Goal: Obtain resource: Obtain resource

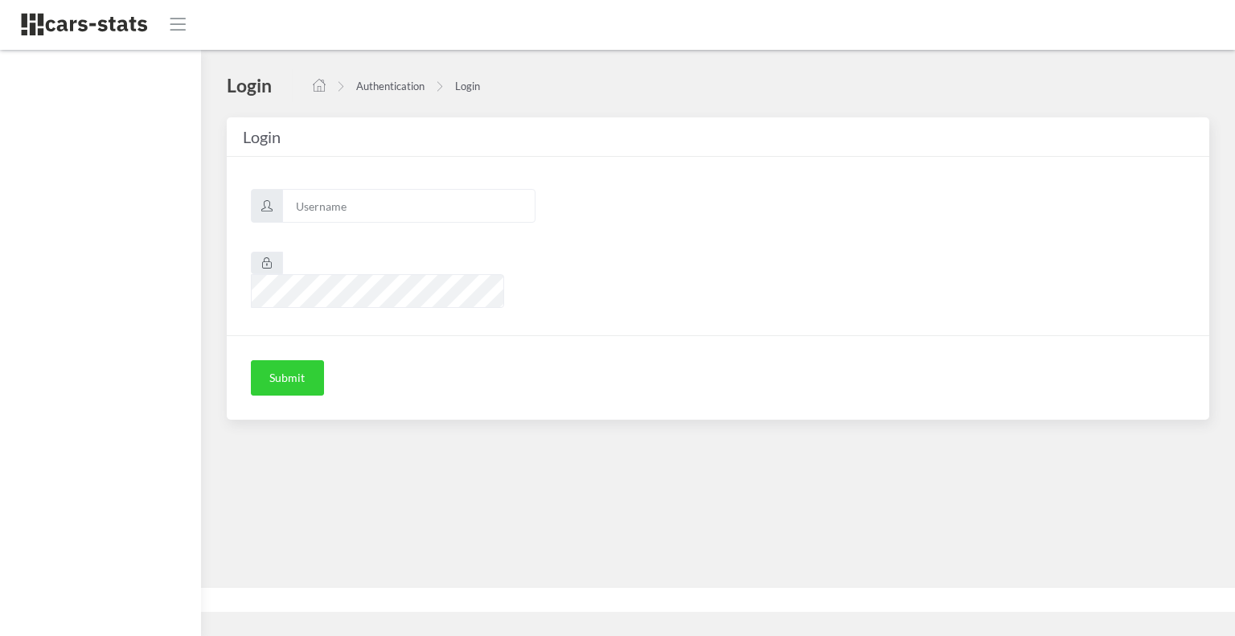
scroll to position [12, 12]
type input "skoda"
click at [281, 360] on button "Submit" at bounding box center [287, 377] width 73 height 35
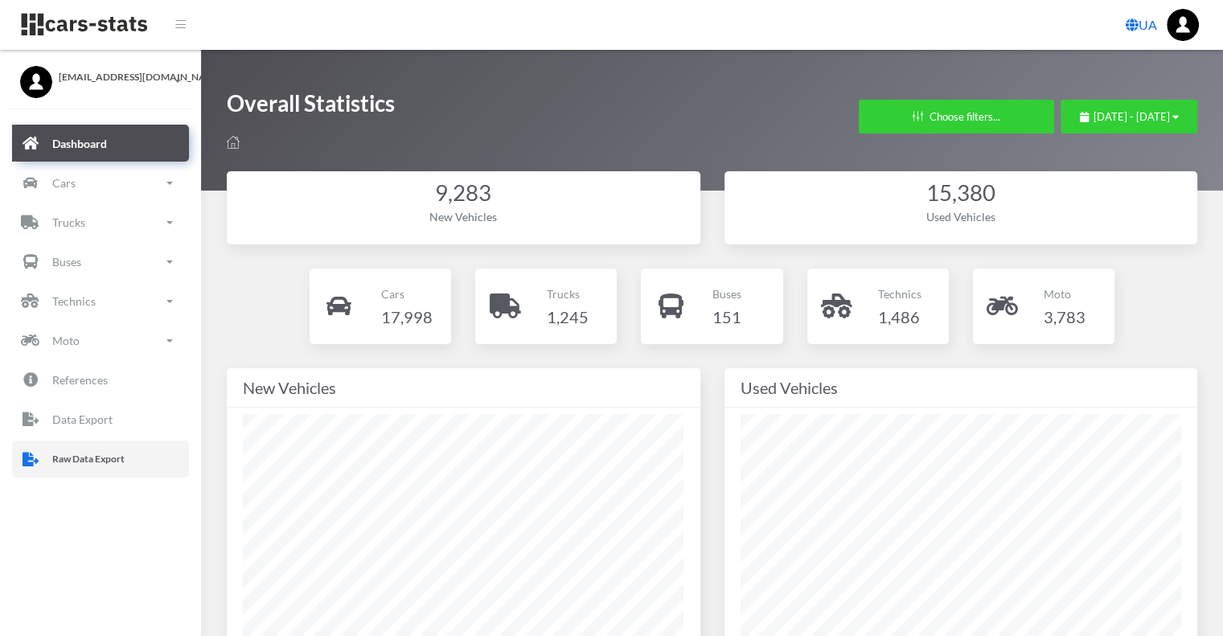
click at [131, 448] on link "Raw Data Export" at bounding box center [100, 459] width 177 height 37
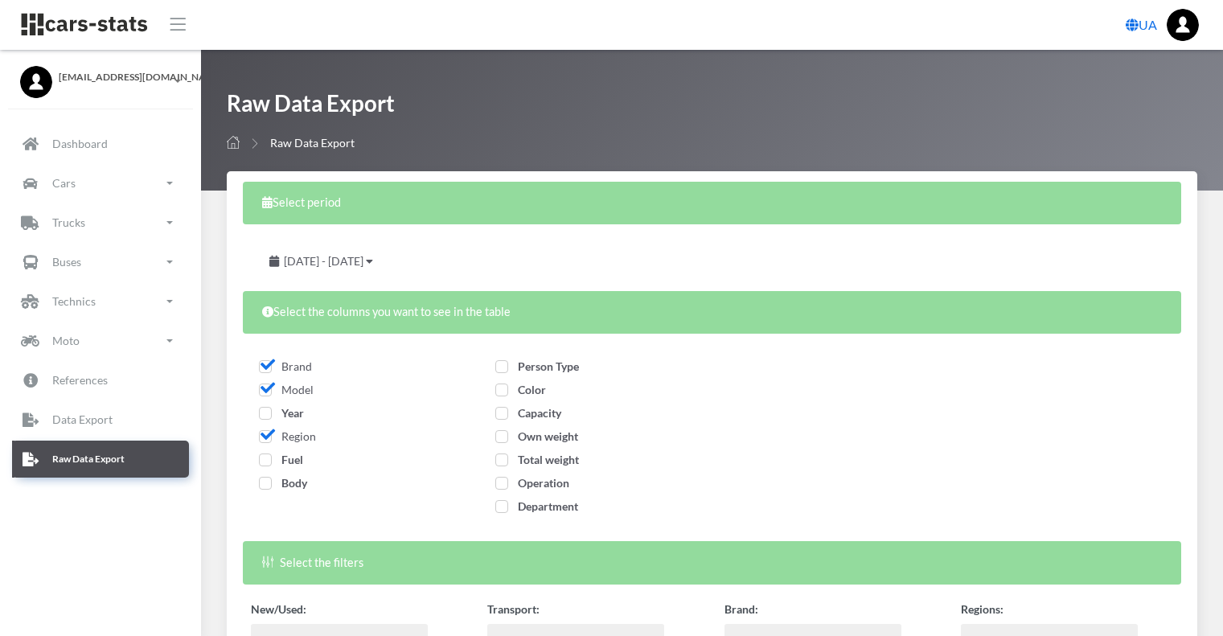
select select
click at [341, 264] on span "July 14, 2025 - August 13, 2025" at bounding box center [324, 261] width 80 height 14
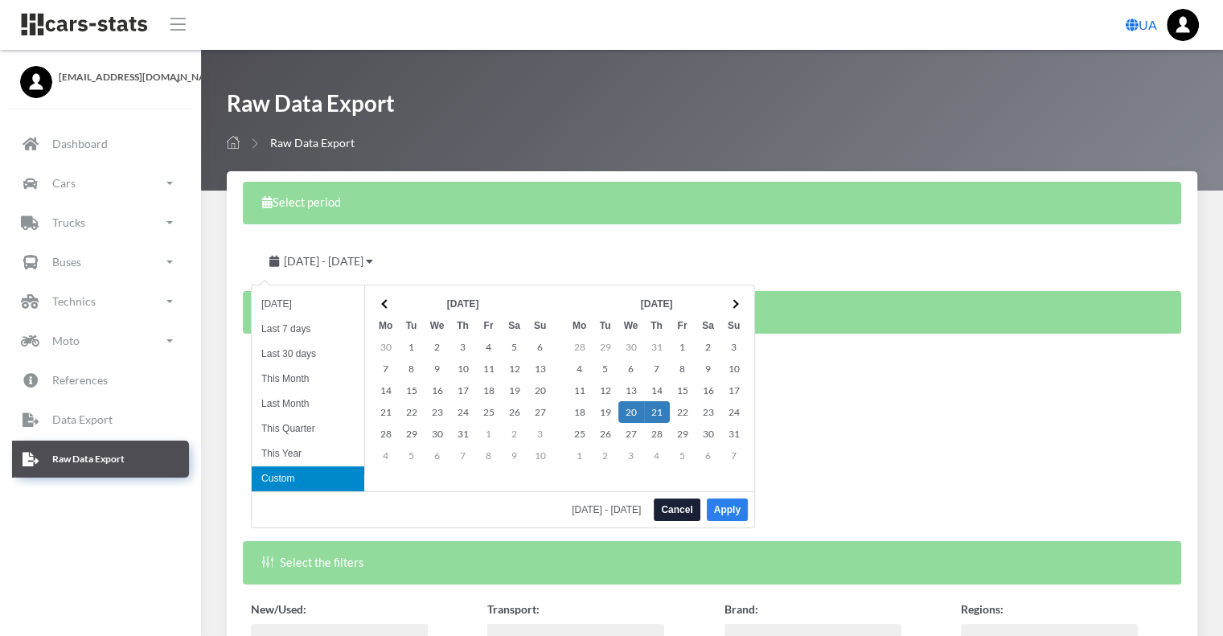
click at [723, 511] on button "Apply" at bounding box center [727, 509] width 41 height 23
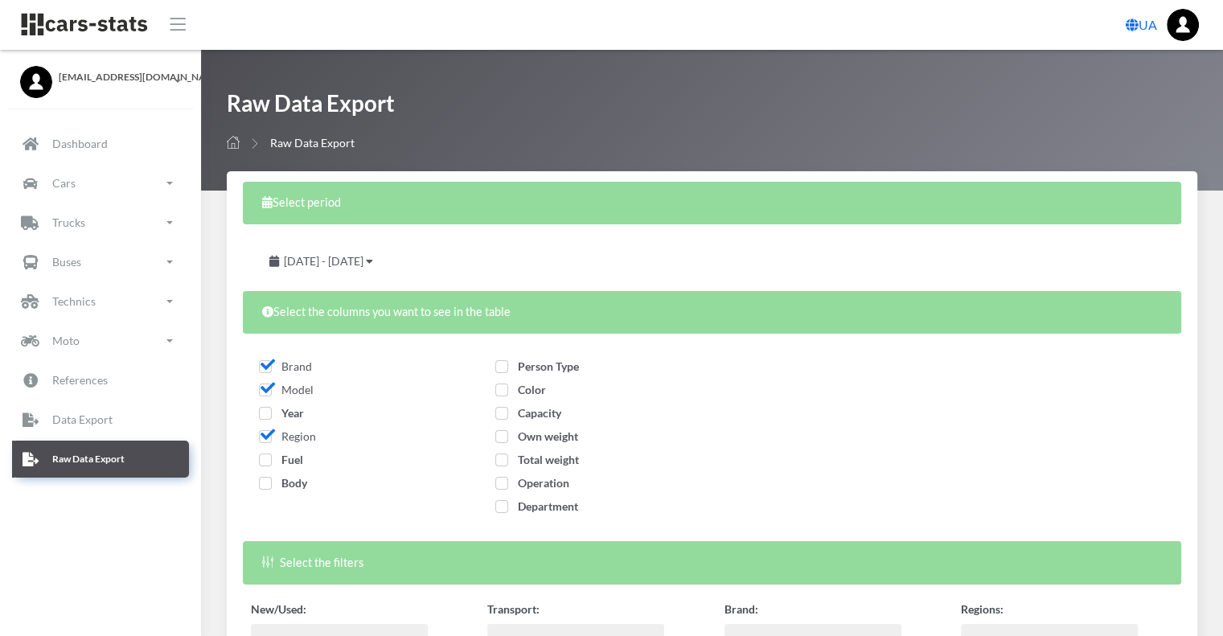
click at [267, 414] on span "Year" at bounding box center [281, 413] width 45 height 14
checkbox input "true"
click at [264, 460] on span "Fuel" at bounding box center [281, 460] width 44 height 14
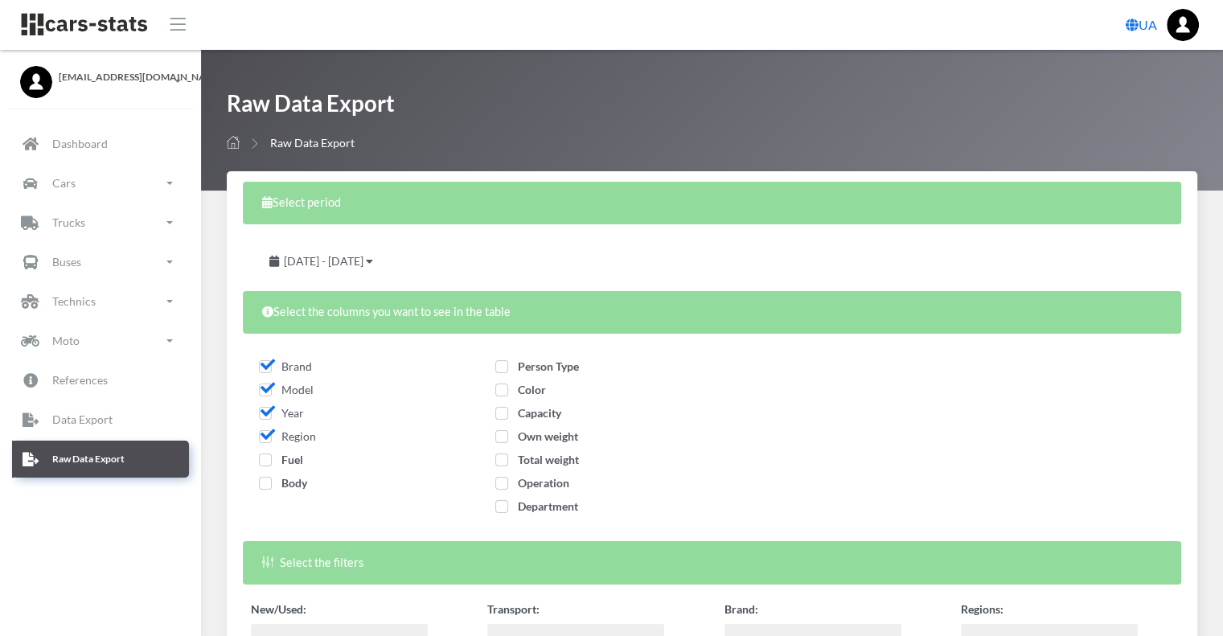
checkbox input "true"
click at [267, 490] on label "Body" at bounding box center [283, 482] width 48 height 17
checkbox input "true"
click at [500, 366] on span "Person Type" at bounding box center [537, 366] width 84 height 14
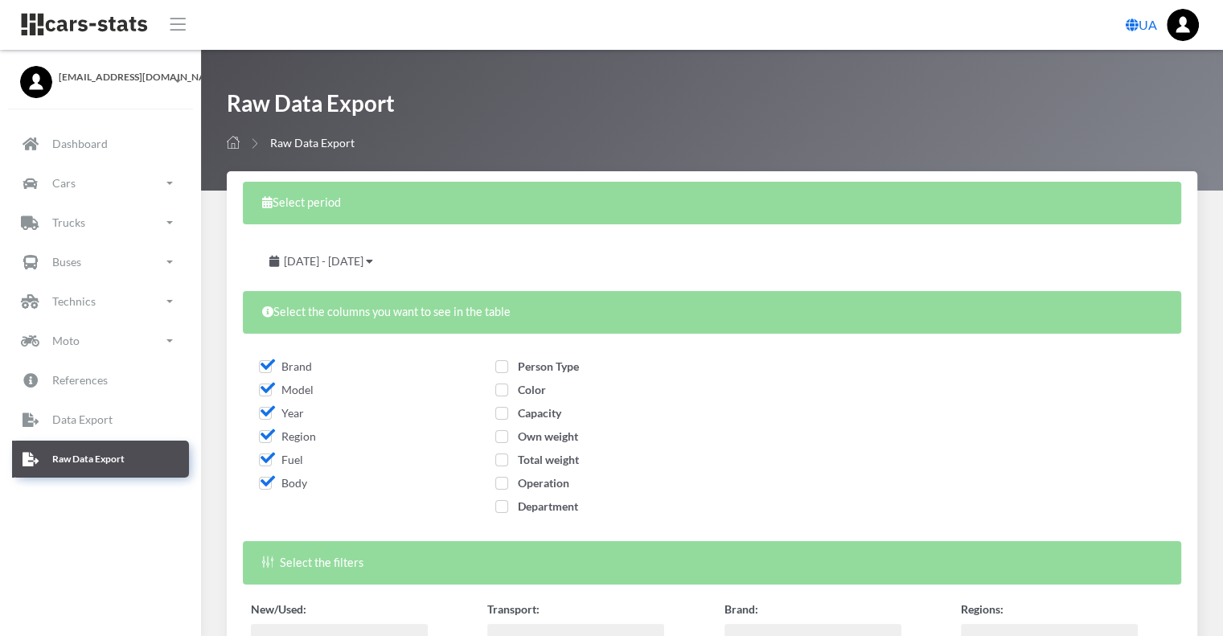
checkbox input "true"
click at [502, 395] on span "Color" at bounding box center [520, 390] width 51 height 14
checkbox input "true"
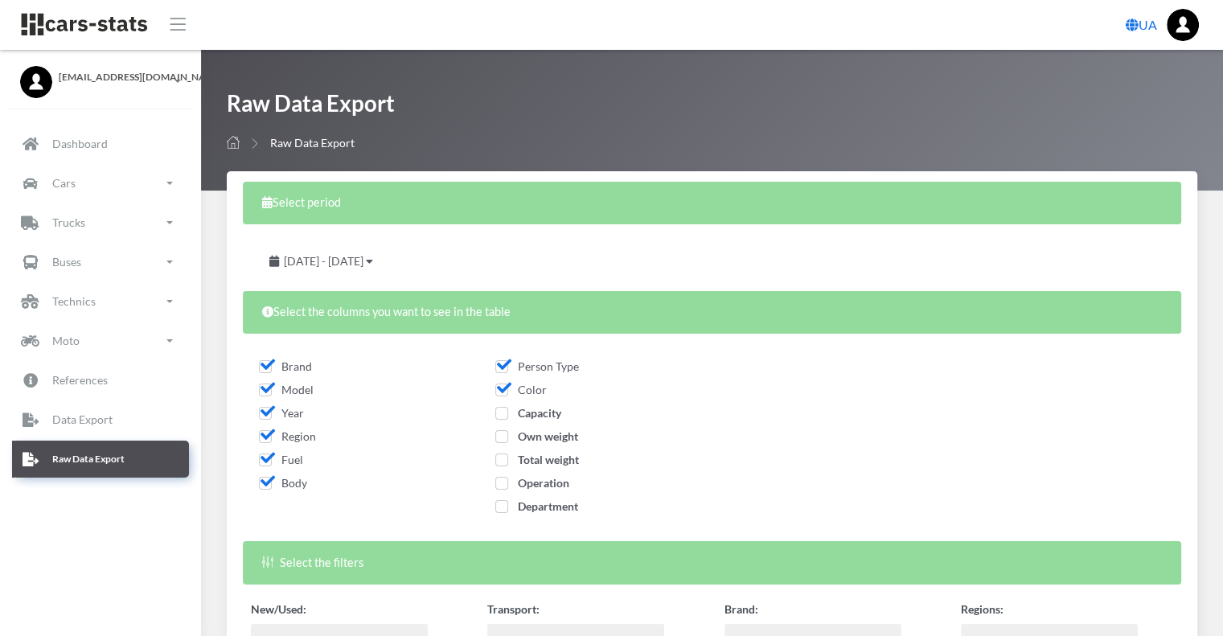
click at [502, 409] on span "Capacity" at bounding box center [528, 413] width 66 height 14
checkbox input "true"
click at [496, 427] on div "Capacity" at bounding box center [593, 415] width 196 height 23
click at [499, 441] on span "Own weight" at bounding box center [536, 436] width 83 height 14
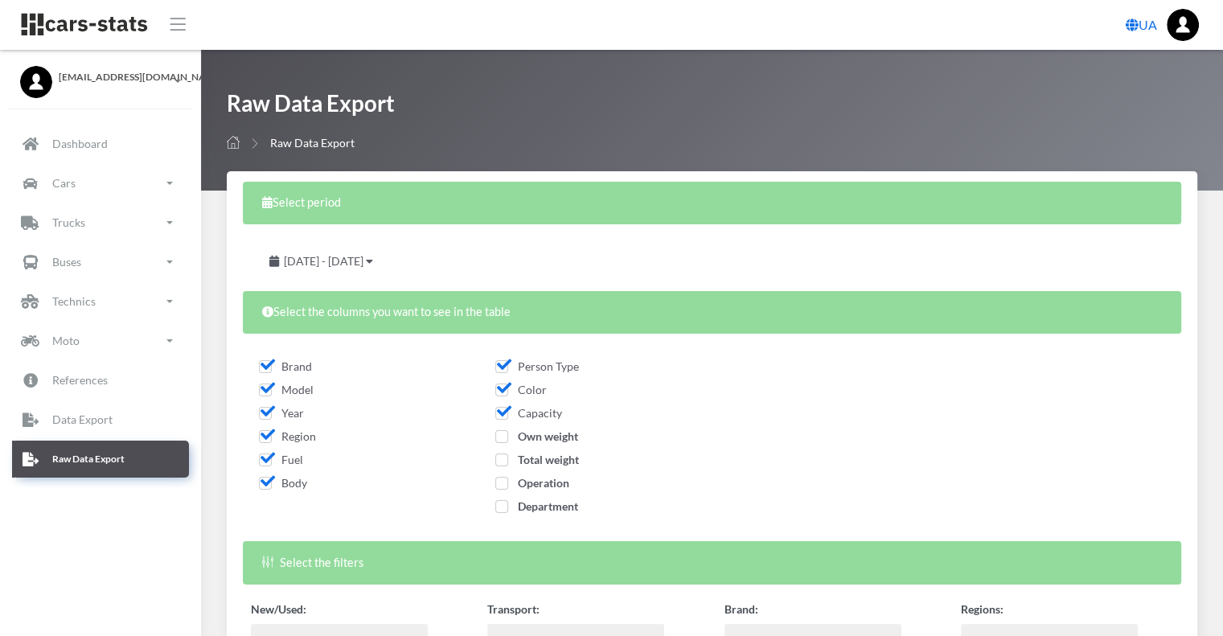
checkbox input "true"
click at [503, 461] on span "Total weight" at bounding box center [537, 460] width 84 height 14
checkbox input "true"
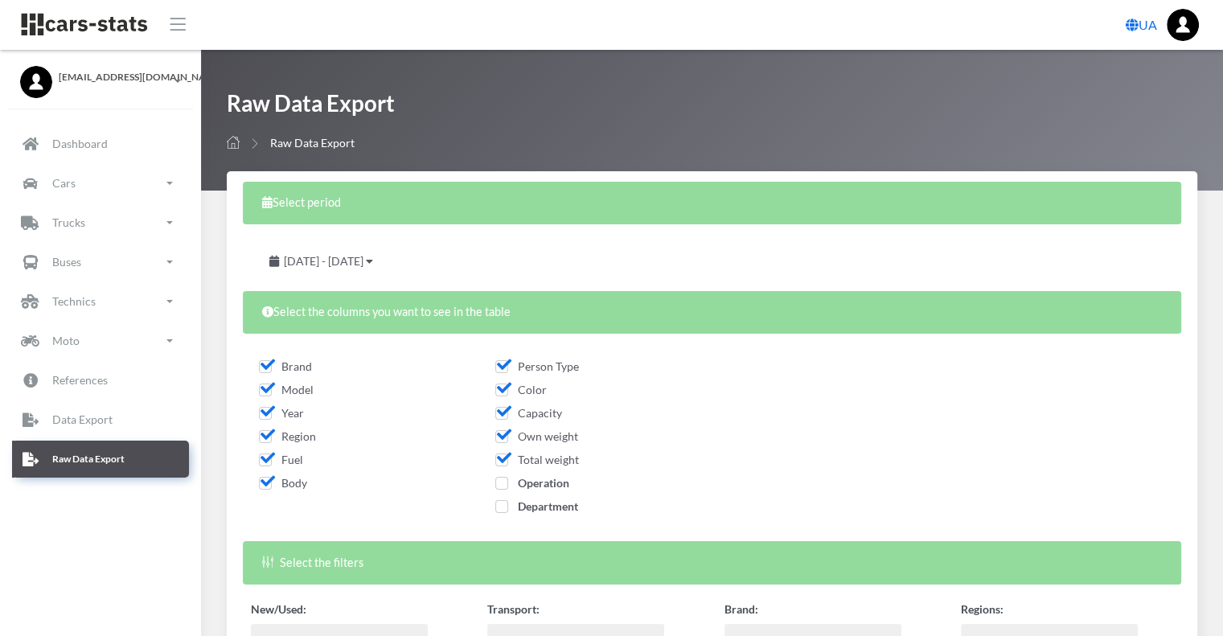
click at [502, 484] on span "Operation" at bounding box center [532, 483] width 74 height 14
checkbox input "true"
click at [498, 506] on span "Department" at bounding box center [536, 506] width 83 height 14
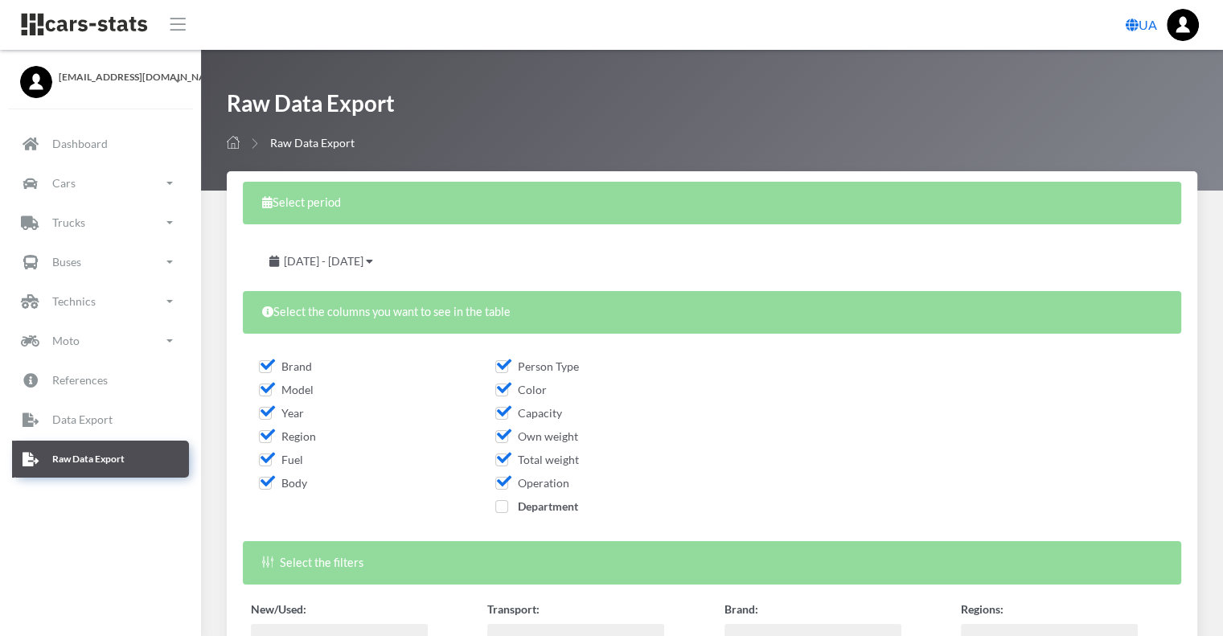
checkbox input "true"
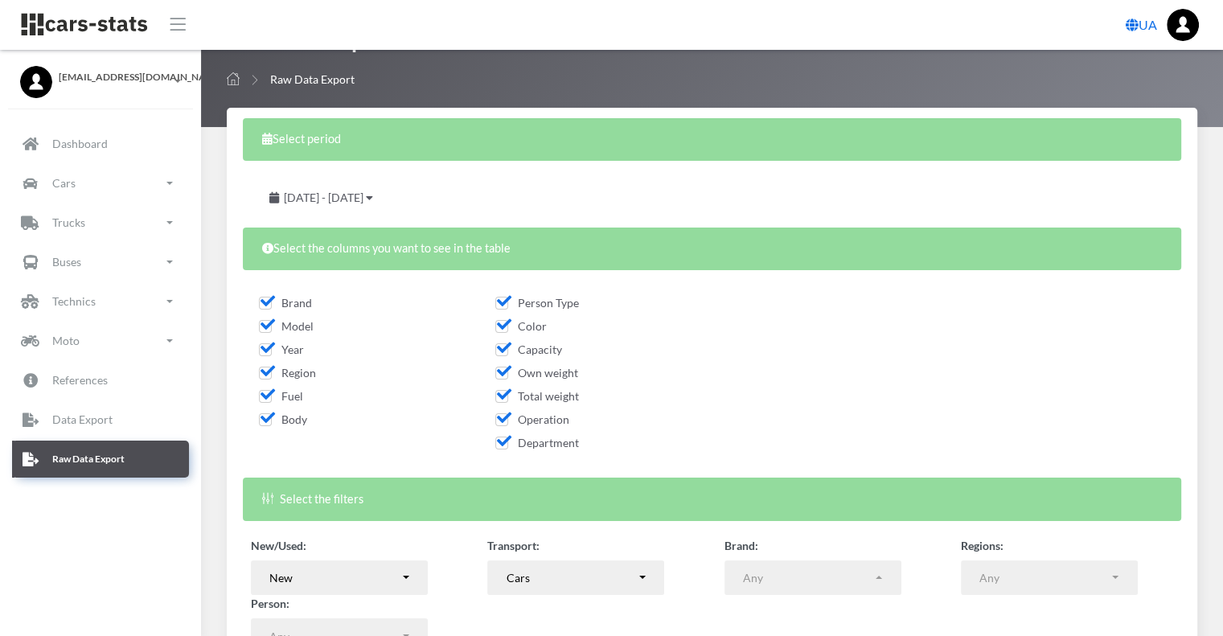
scroll to position [224, 0]
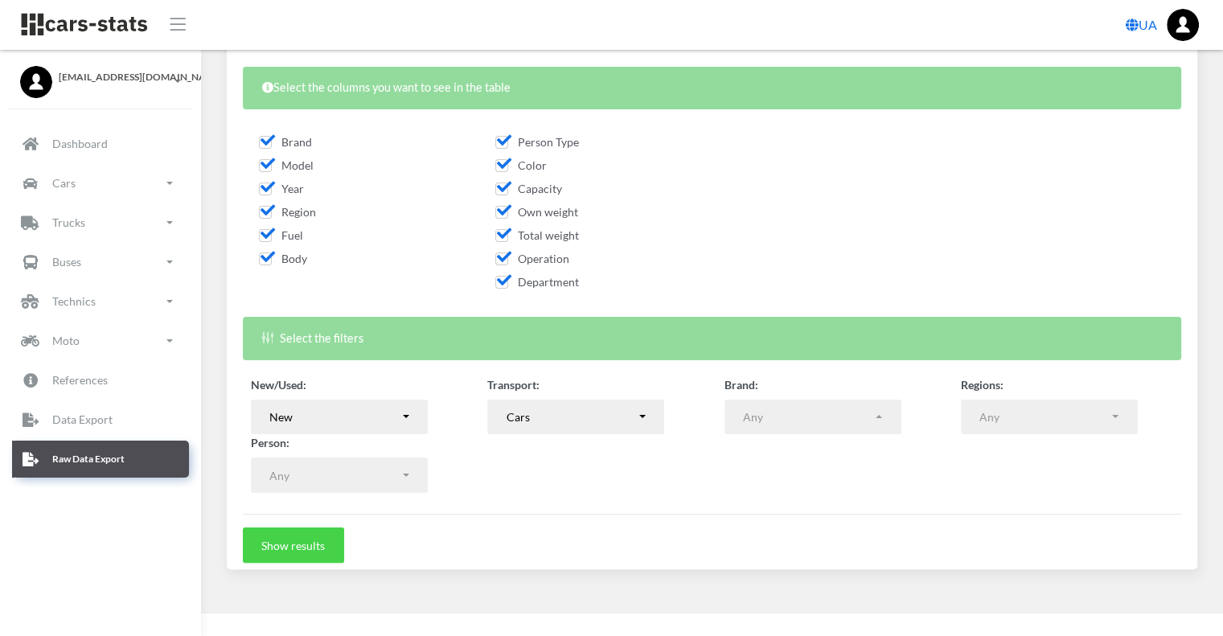
click at [305, 543] on button "Show results" at bounding box center [293, 544] width 101 height 35
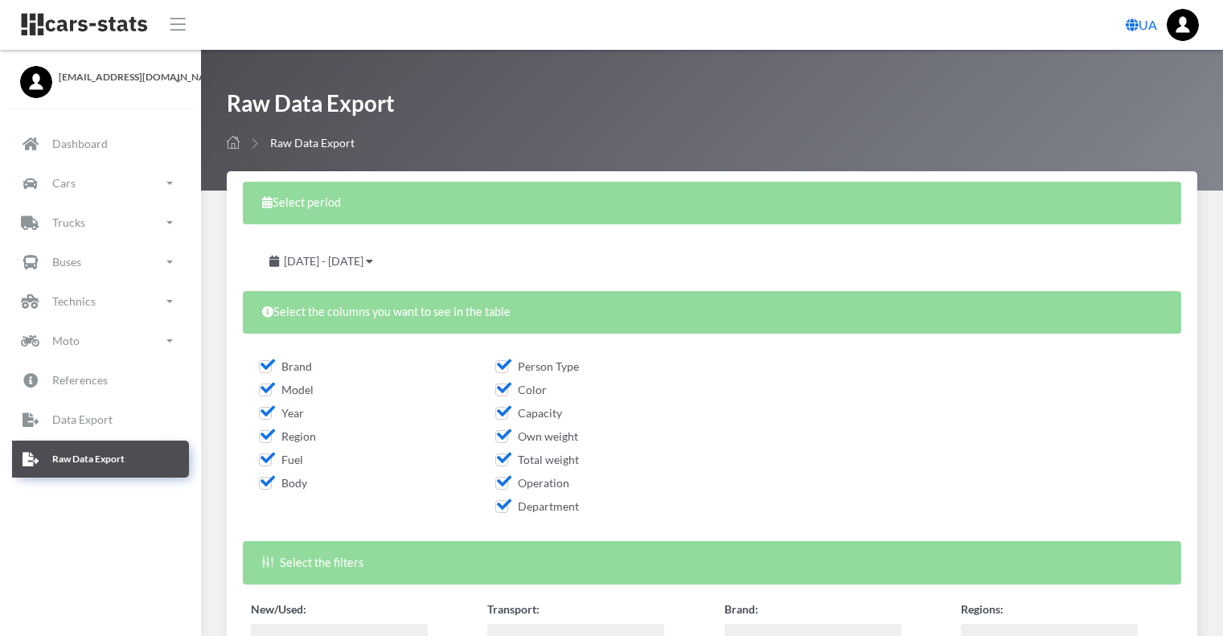
select select
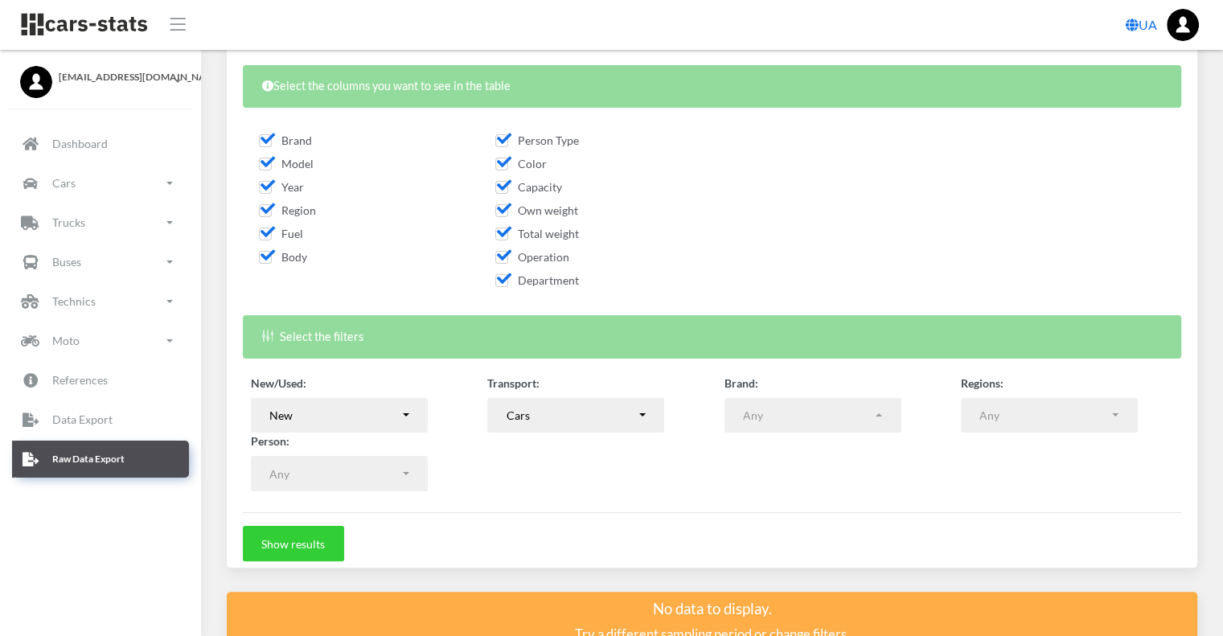
scroll to position [313, 0]
